Goal: Browse casually

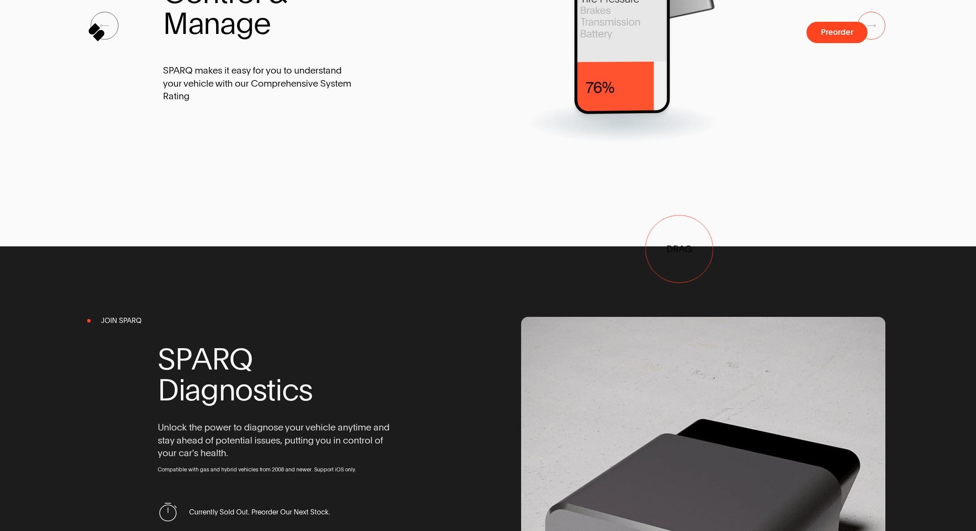
drag, startPoint x: 624, startPoint y: 245, endPoint x: 297, endPoint y: 237, distance: 326.3
click at [431, 142] on div at bounding box center [627, 25] width 392 height 233
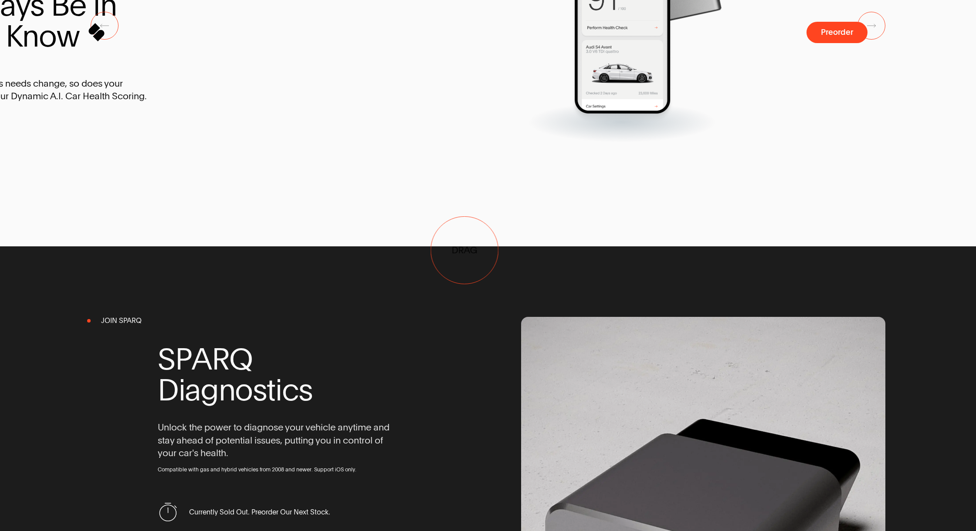
drag, startPoint x: 350, startPoint y: 250, endPoint x: 265, endPoint y: 250, distance: 84.9
click at [275, 142] on div at bounding box center [414, 25] width 392 height 233
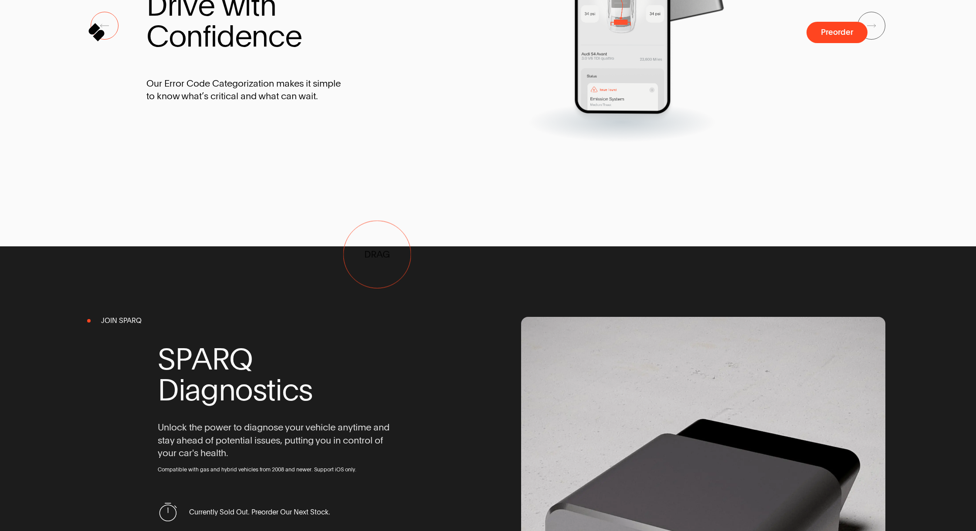
drag, startPoint x: 424, startPoint y: 255, endPoint x: 261, endPoint y: 257, distance: 163.3
click at [276, 142] on div "D r i v e w i t h C o n f i d e n c e Our Error Code Categorization makes it si…" at bounding box center [476, 25] width 660 height 233
drag, startPoint x: 626, startPoint y: 274, endPoint x: 313, endPoint y: 268, distance: 313.2
click at [321, 142] on div "D r i v e w i t h C o n f i d e n c e Our Error Code Categorization makes it si…" at bounding box center [473, 25] width 660 height 233
drag, startPoint x: 421, startPoint y: 256, endPoint x: 69, endPoint y: 252, distance: 351.9
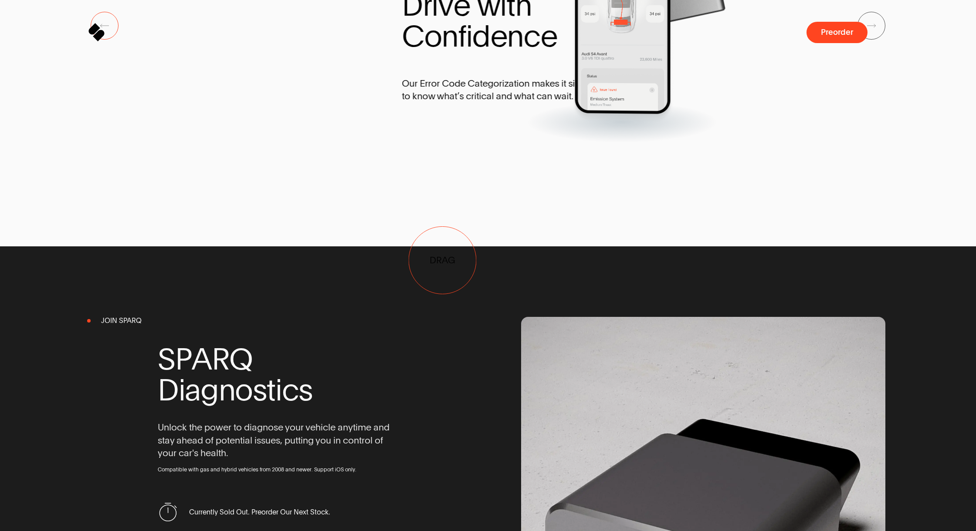
drag, startPoint x: 235, startPoint y: 245, endPoint x: 537, endPoint y: 266, distance: 303.0
click at [535, 52] on span "D r i v e w i t h C o n f i d e n c e" at bounding box center [491, 21] width 178 height 62
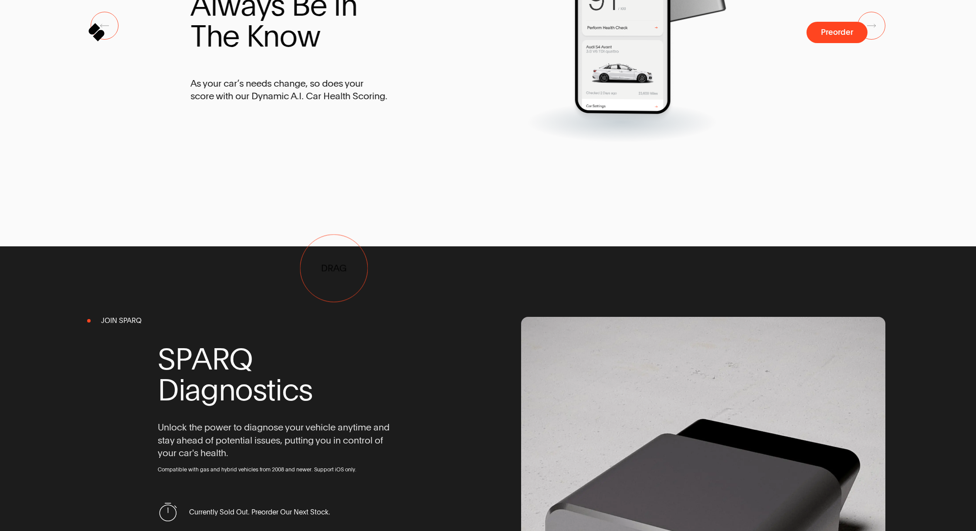
drag, startPoint x: 336, startPoint y: 268, endPoint x: 585, endPoint y: 265, distance: 249.1
click at [448, 142] on div "A l w a y s B e I n T h e K n o w As your car’s needs change, so does your scor…" at bounding box center [319, 53] width 258 height 178
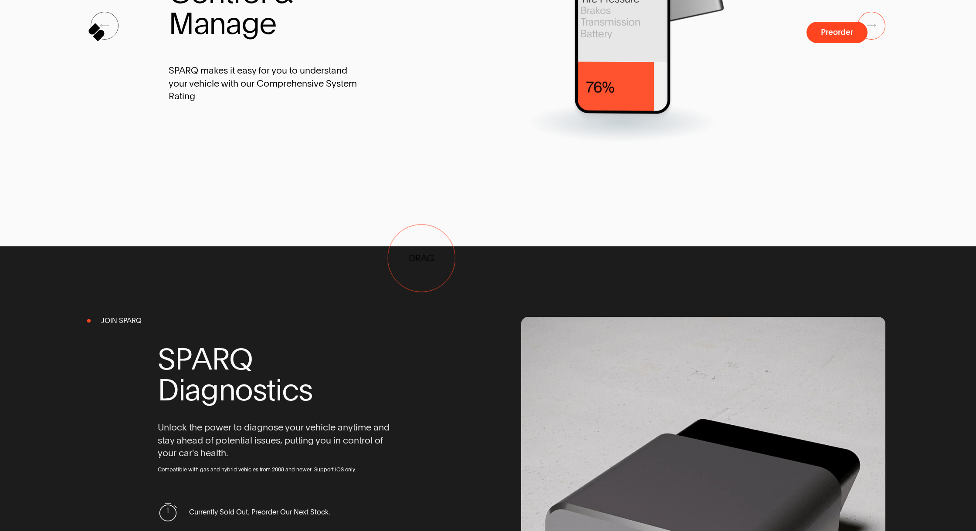
drag, startPoint x: 397, startPoint y: 259, endPoint x: 582, endPoint y: 256, distance: 185.1
click at [579, 142] on div "C o n t r o l & M a n a g e SPARQ makes it easy for you to understand your vehi…" at bounding box center [499, 25] width 660 height 233
drag, startPoint x: 503, startPoint y: 246, endPoint x: 749, endPoint y: 250, distance: 245.7
click at [749, 142] on div "C o n t r o l & M a n a g e SPARQ makes it easy for you to understand your vehi…" at bounding box center [513, 25] width 660 height 233
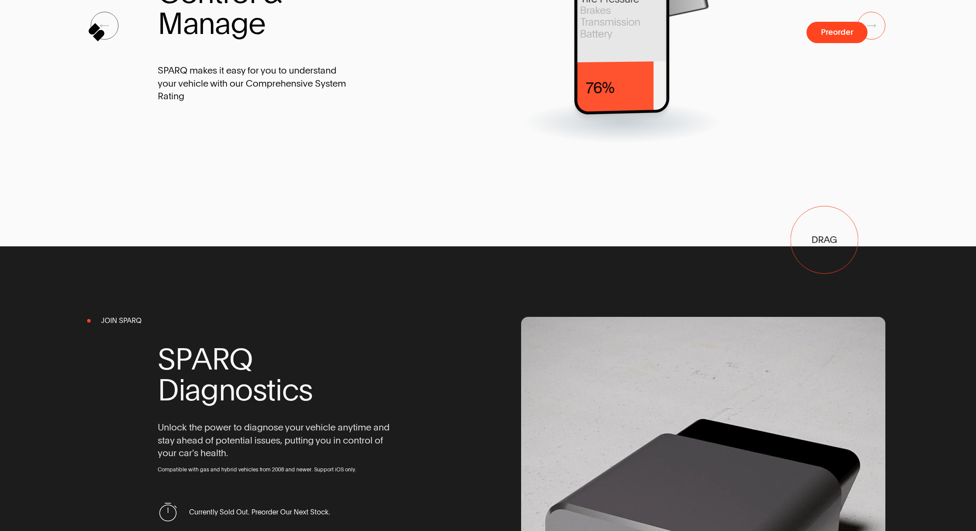
drag, startPoint x: 824, startPoint y: 240, endPoint x: 442, endPoint y: 227, distance: 381.7
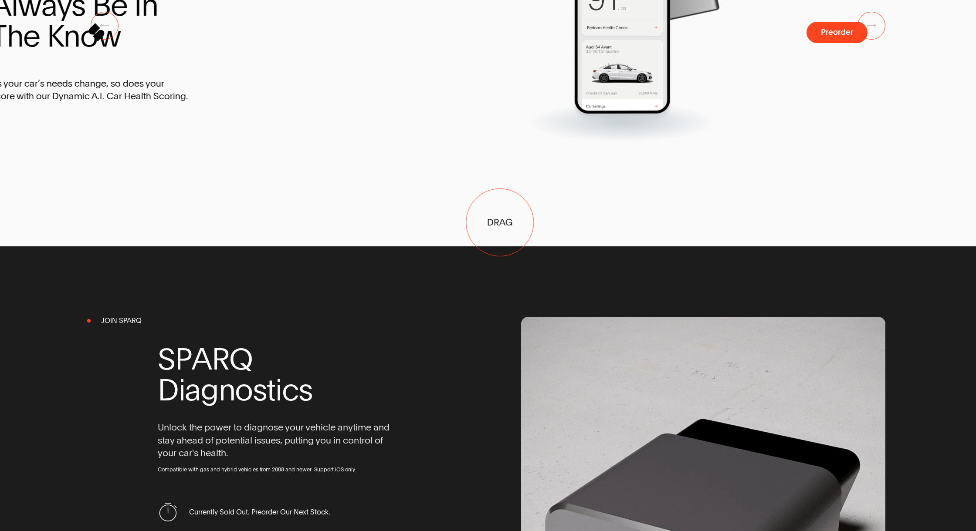
drag, startPoint x: 536, startPoint y: 223, endPoint x: 247, endPoint y: 201, distance: 289.6
click at [260, 142] on div at bounding box center [456, 25] width 392 height 233
